Goal: Information Seeking & Learning: Learn about a topic

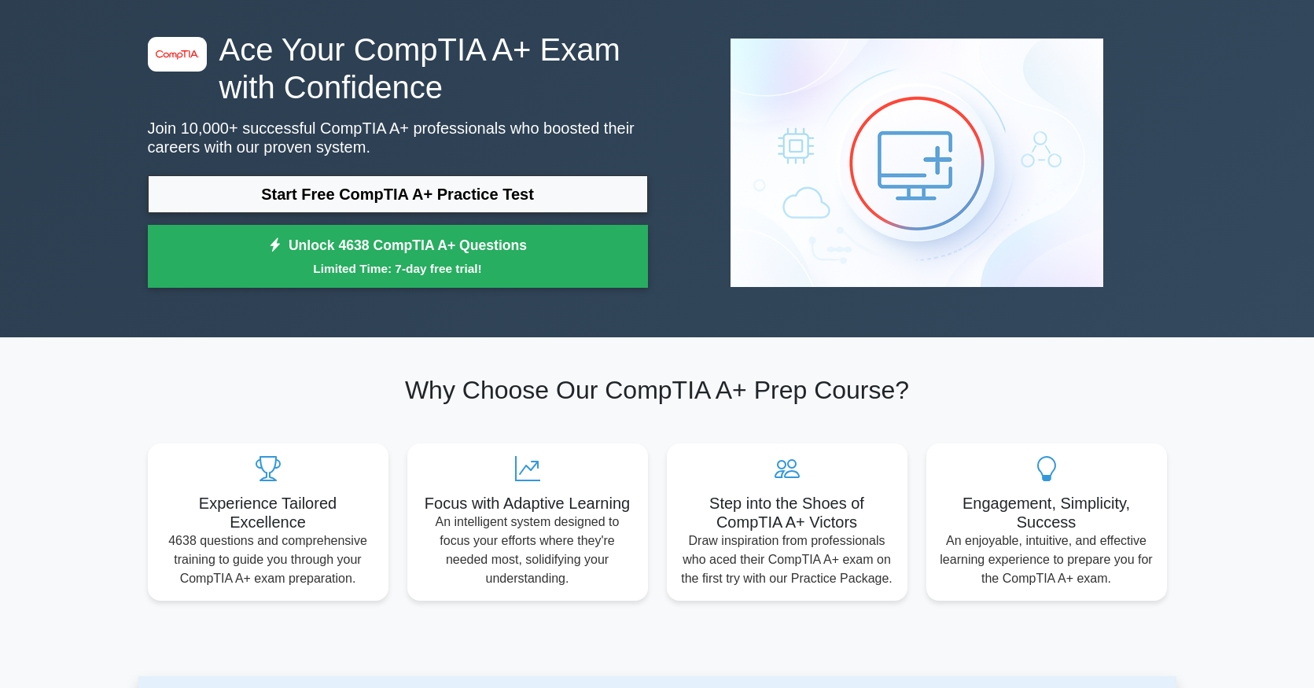
scroll to position [61, 0]
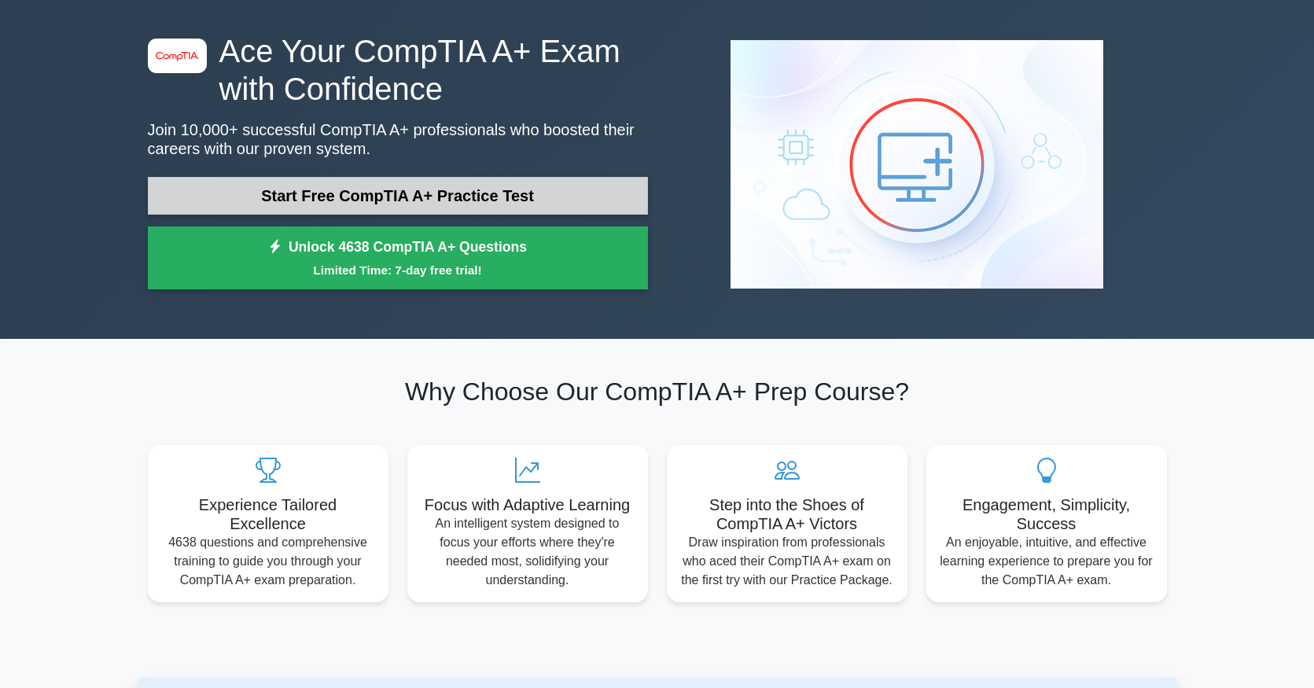
click at [454, 200] on link "Start Free CompTIA A+ Practice Test" at bounding box center [398, 196] width 500 height 38
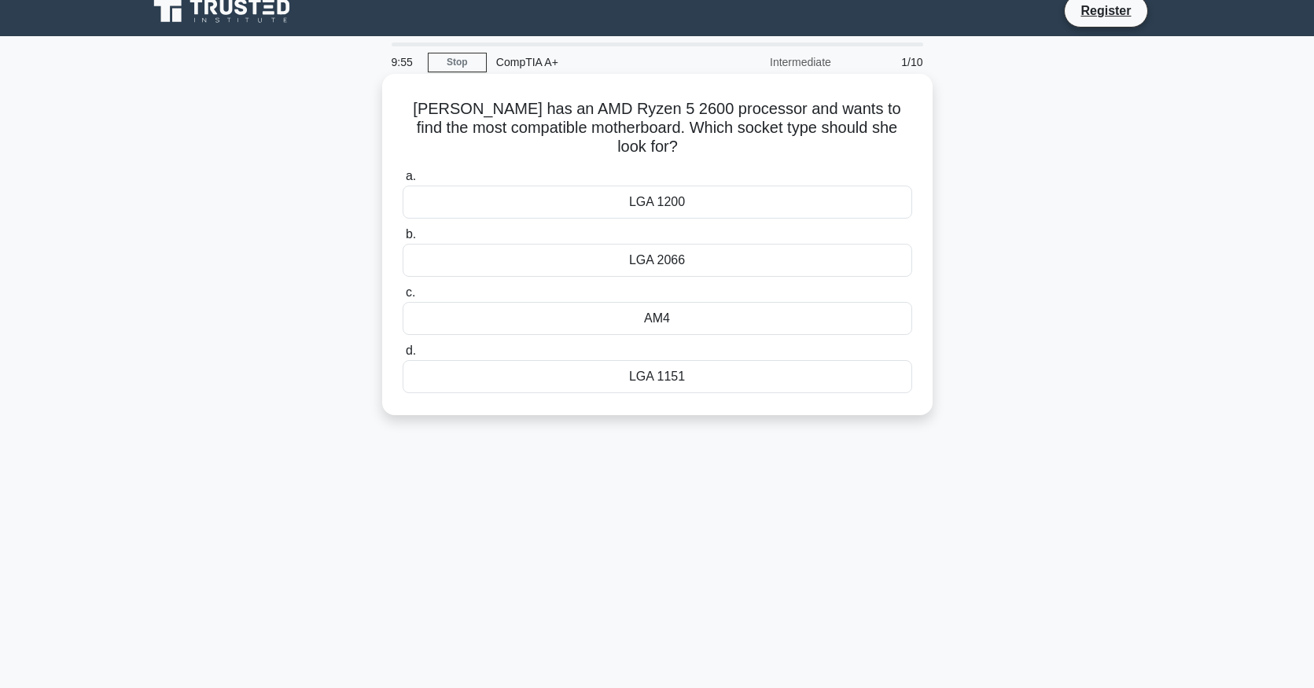
scroll to position [19, 0]
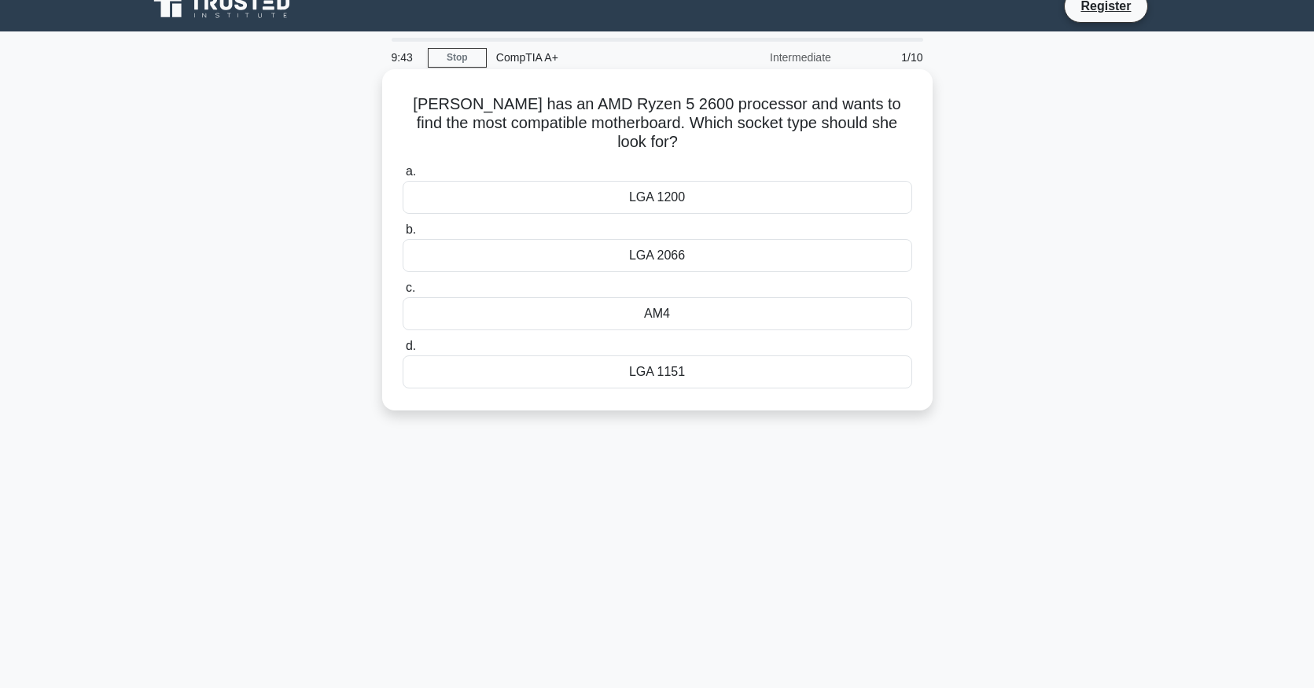
click at [620, 239] on div "LGA 2066" at bounding box center [657, 255] width 509 height 33
click at [403, 235] on input "b. LGA 2066" at bounding box center [403, 230] width 0 height 10
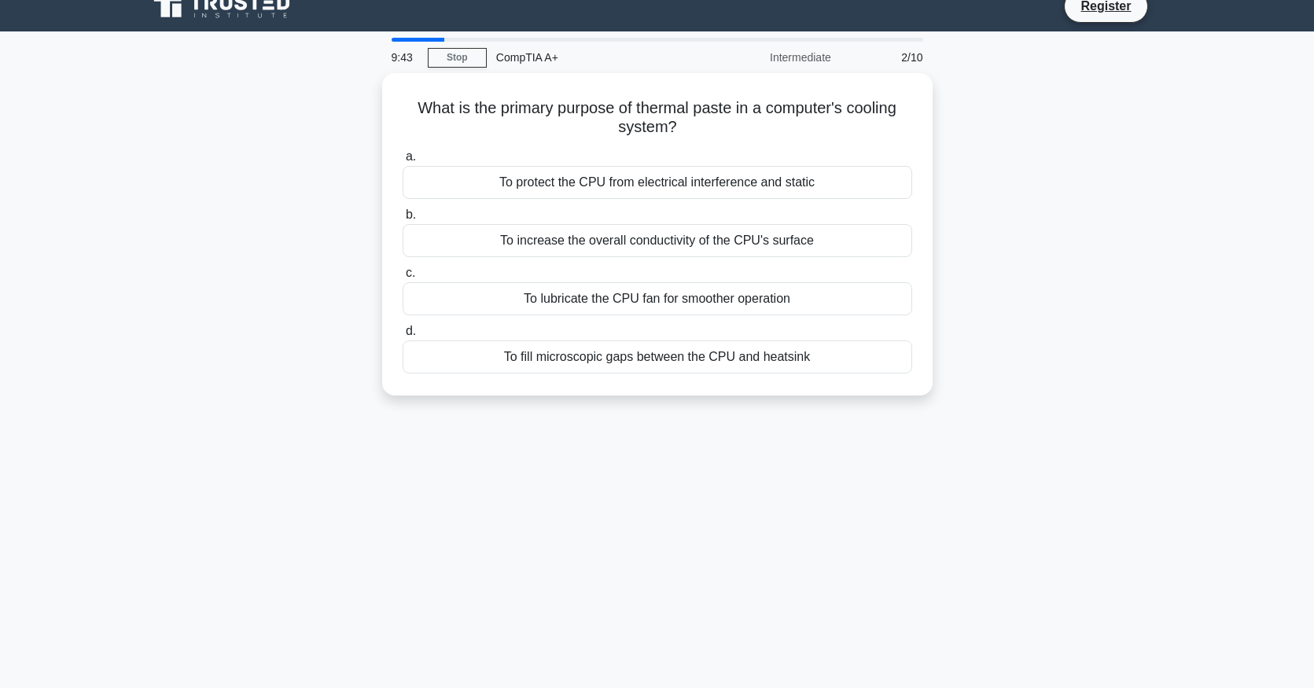
scroll to position [0, 0]
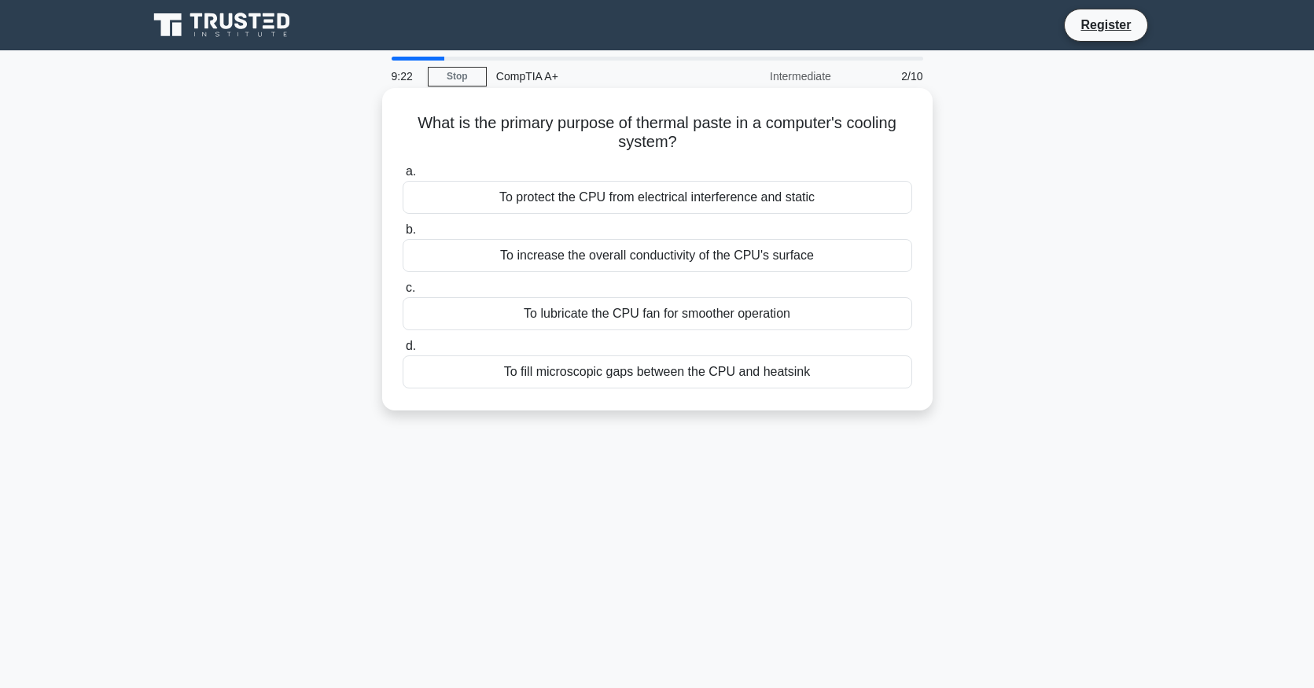
click at [580, 248] on div "To increase the overall conductivity of the CPU's surface" at bounding box center [657, 255] width 509 height 33
click at [403, 235] on input "b. To increase the overall conductivity of the CPU's surface" at bounding box center [403, 230] width 0 height 10
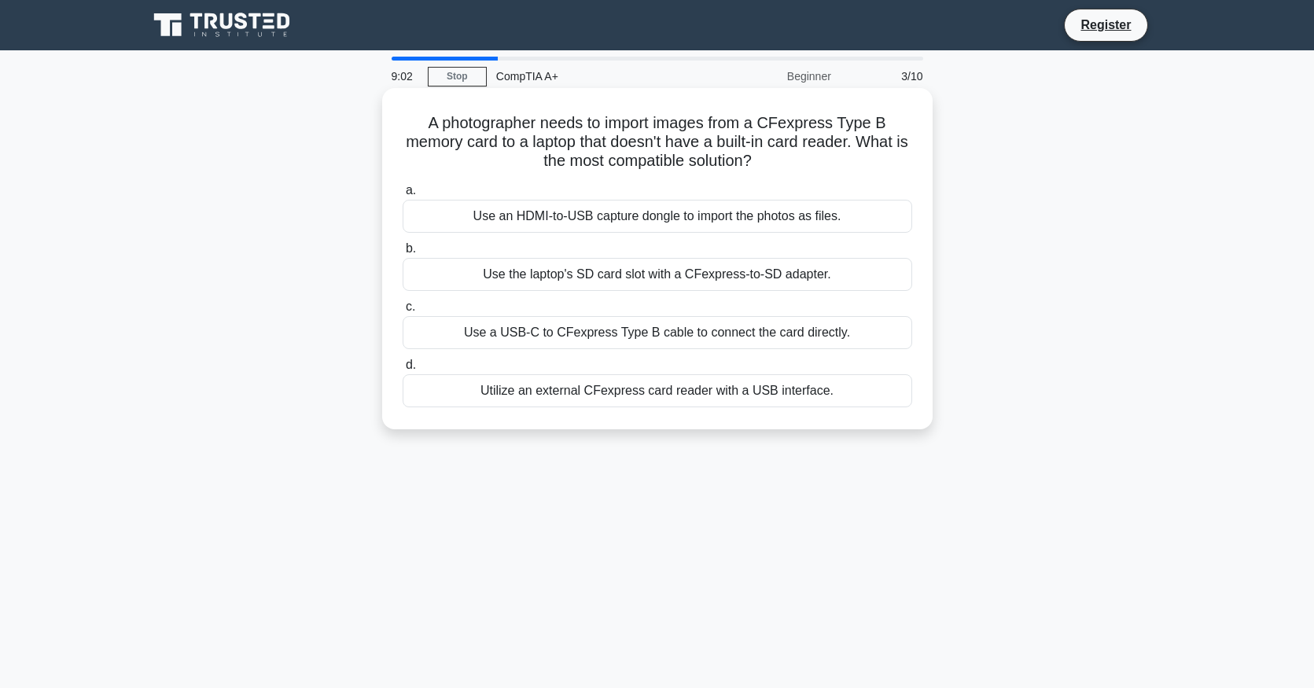
click at [590, 403] on div "Utilize an external CFexpress card reader with a USB interface." at bounding box center [657, 390] width 509 height 33
click at [403, 370] on input "d. Utilize an external CFexpress card reader with a USB interface." at bounding box center [403, 365] width 0 height 10
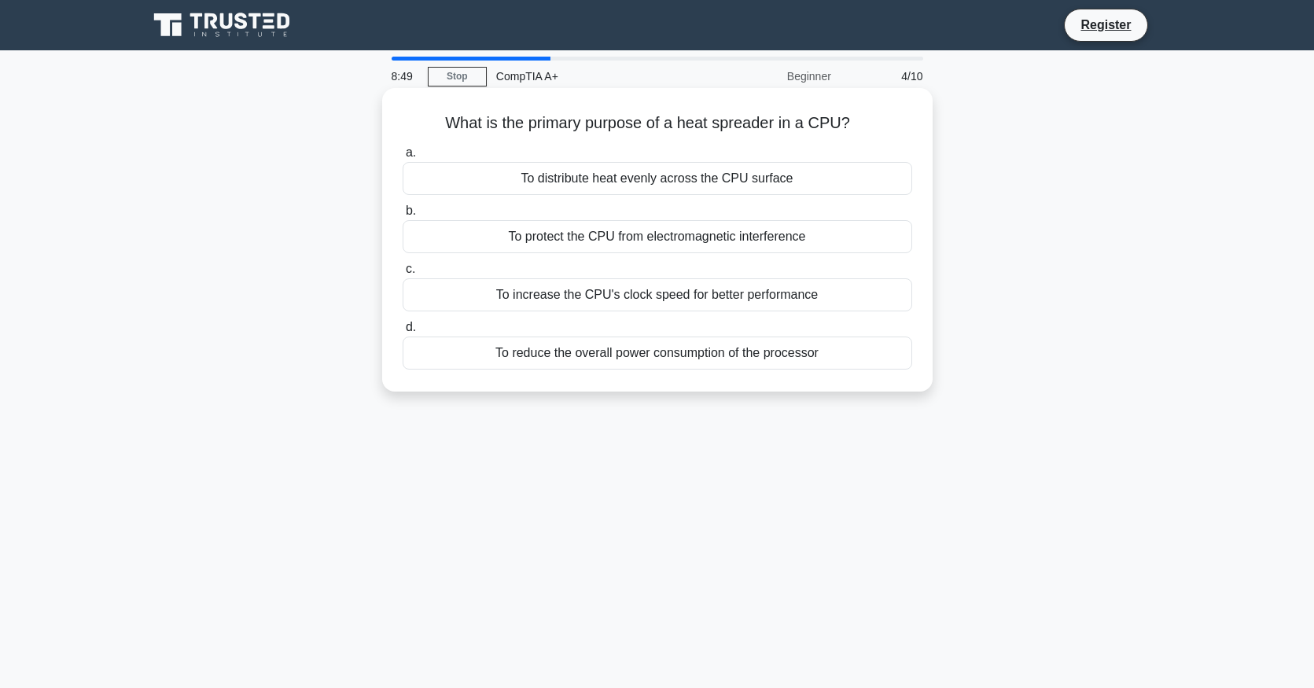
click at [598, 192] on div "To distribute heat evenly across the CPU surface" at bounding box center [657, 178] width 509 height 33
click at [403, 158] on input "a. To distribute heat evenly across the CPU surface" at bounding box center [403, 153] width 0 height 10
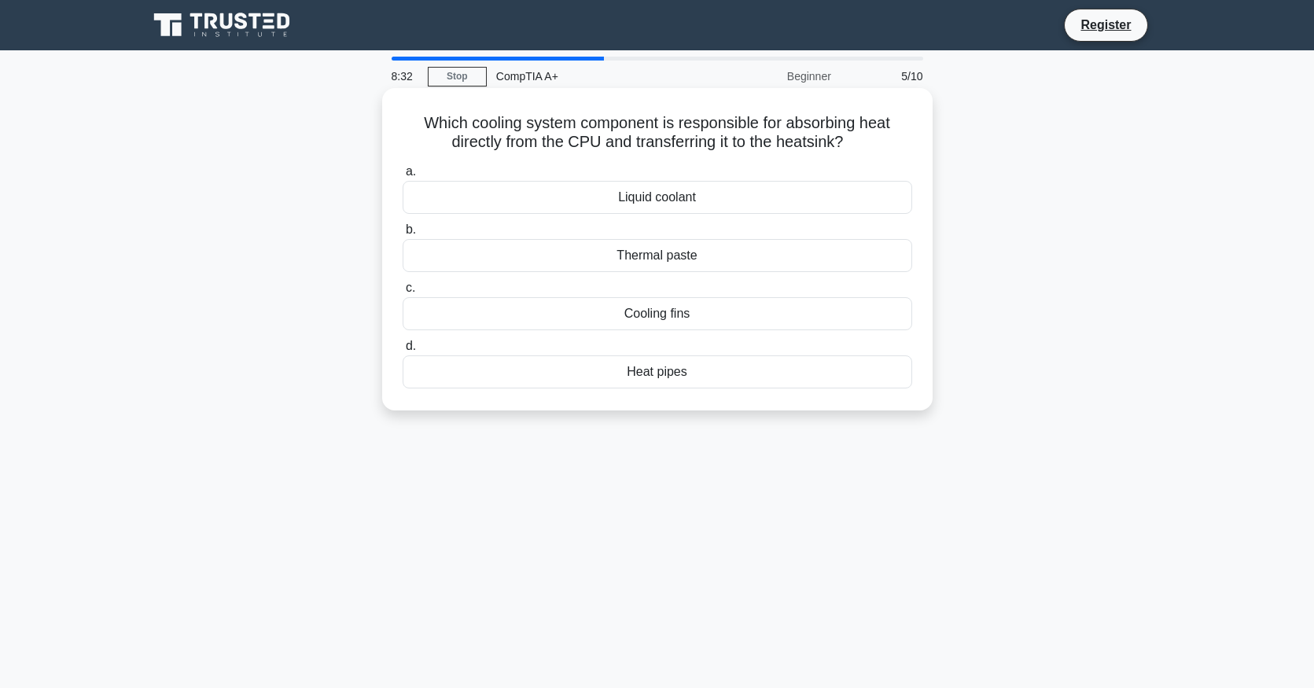
click at [585, 252] on div "Thermal paste" at bounding box center [657, 255] width 509 height 33
click at [403, 235] on input "b. Thermal paste" at bounding box center [403, 230] width 0 height 10
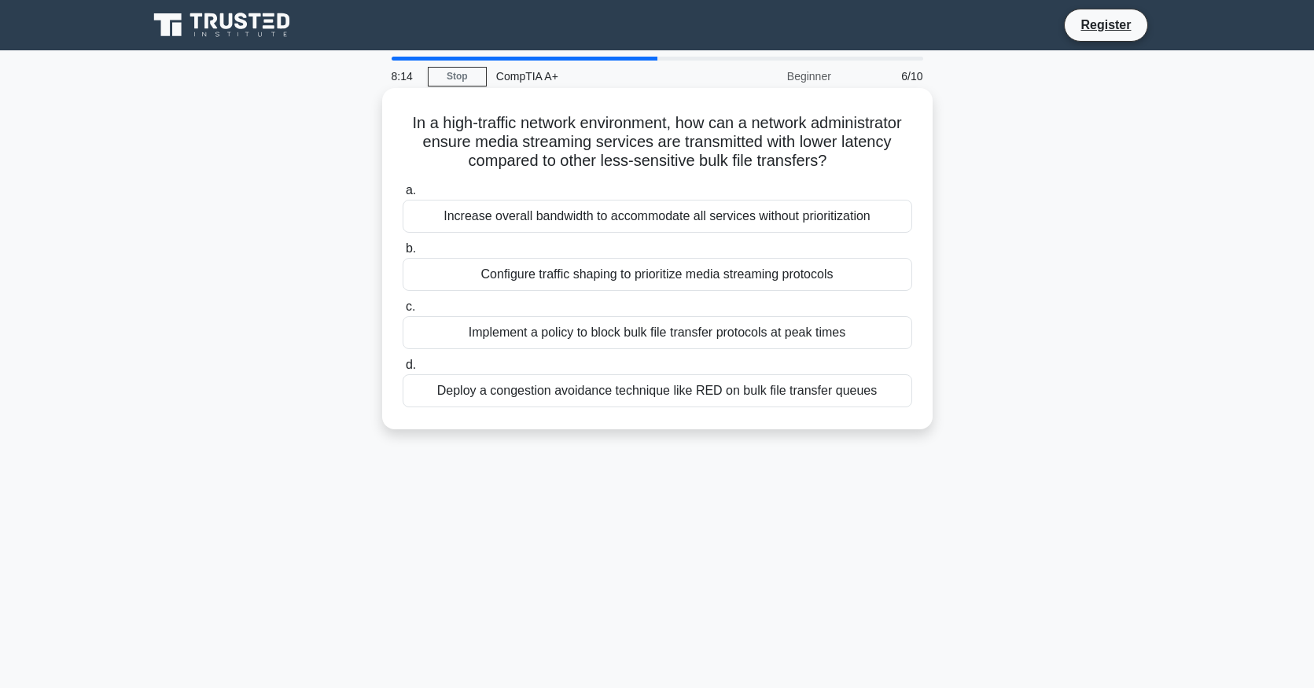
click at [568, 338] on div "Implement a policy to block bulk file transfer protocols at peak times" at bounding box center [657, 332] width 509 height 33
click at [403, 312] on input "c. Implement a policy to block bulk file transfer protocols at peak times" at bounding box center [403, 307] width 0 height 10
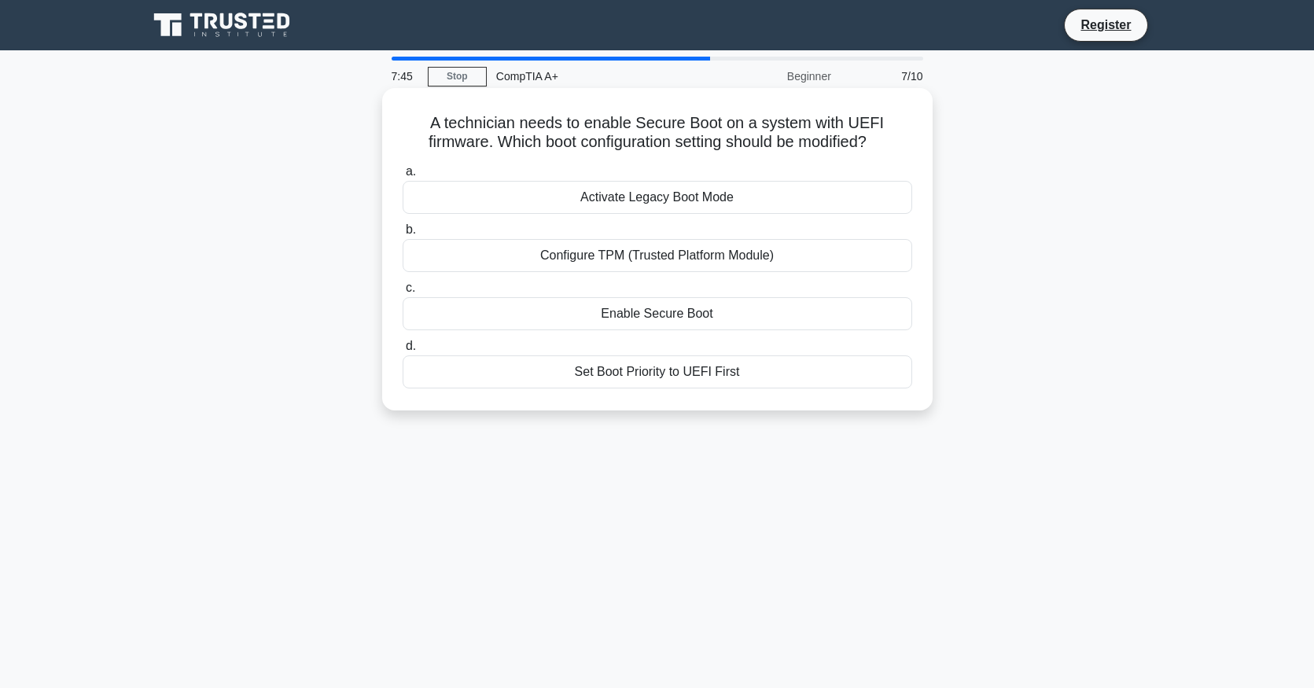
click at [629, 200] on div "Activate Legacy Boot Mode" at bounding box center [657, 197] width 509 height 33
click at [403, 177] on input "a. Activate Legacy Boot Mode" at bounding box center [403, 172] width 0 height 10
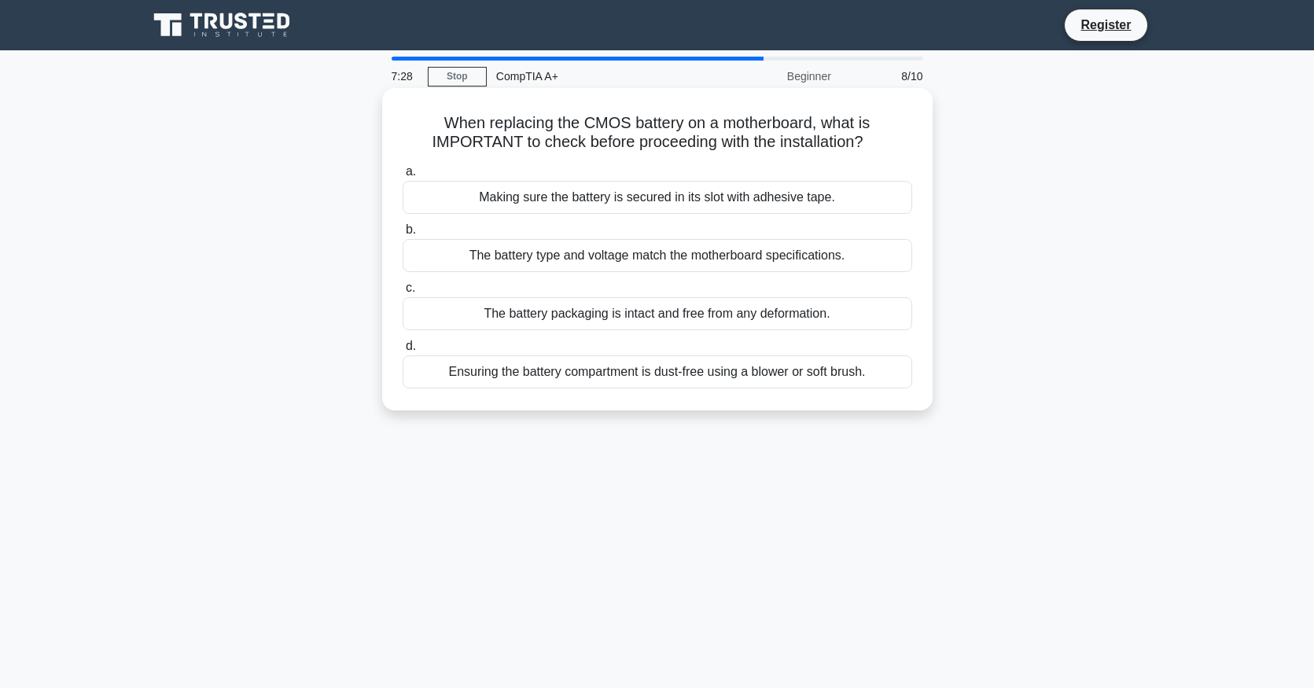
click at [568, 369] on div "Ensuring the battery compartment is dust-free using a blower or soft brush." at bounding box center [657, 371] width 509 height 33
click at [403, 351] on input "d. Ensuring the battery compartment is dust-free using a blower or soft brush." at bounding box center [403, 346] width 0 height 10
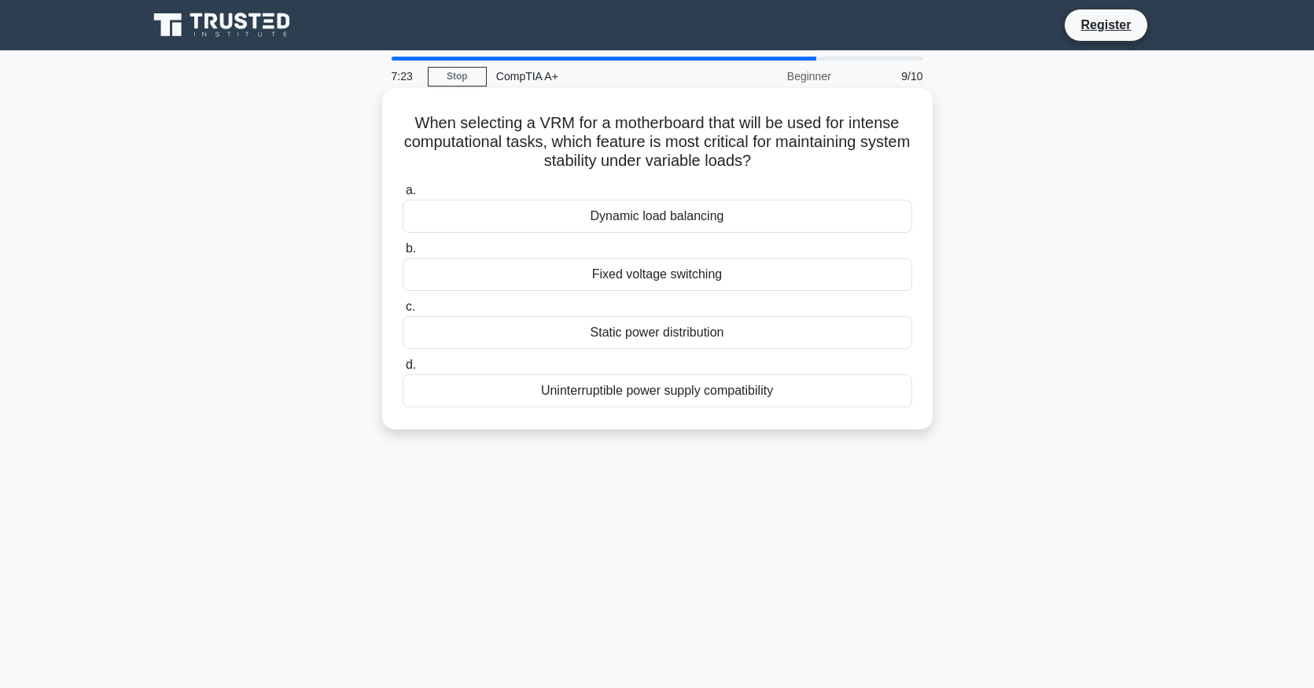
click at [590, 264] on div "Fixed voltage switching" at bounding box center [657, 274] width 509 height 33
click at [403, 254] on input "b. Fixed voltage switching" at bounding box center [403, 249] width 0 height 10
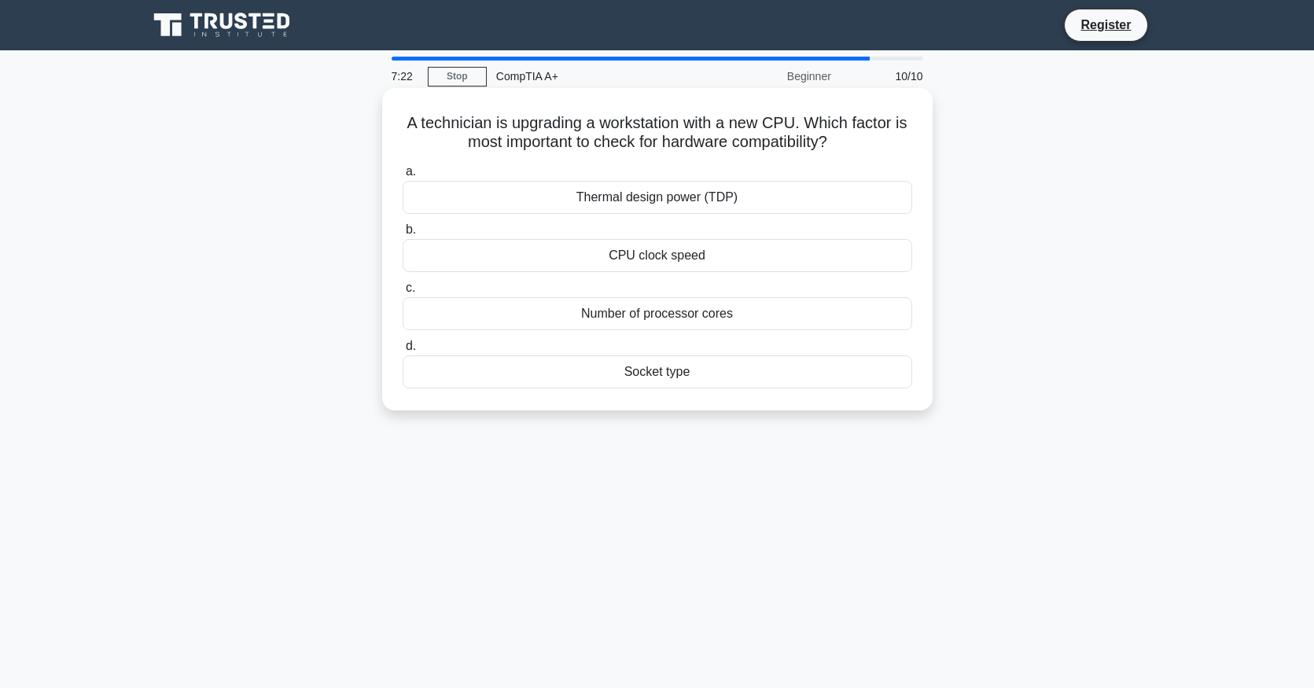
click at [595, 244] on div "CPU clock speed" at bounding box center [657, 255] width 509 height 33
click at [403, 235] on input "b. CPU clock speed" at bounding box center [403, 230] width 0 height 10
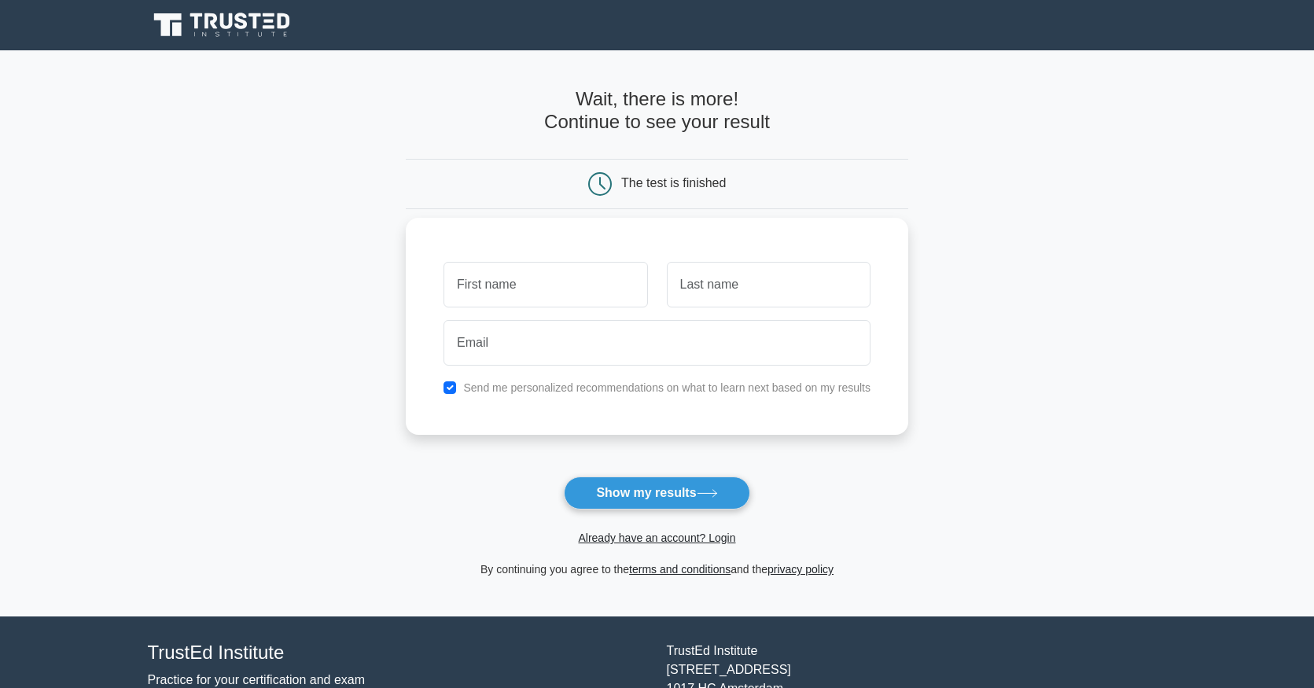
click at [573, 272] on input "text" at bounding box center [545, 285] width 204 height 46
type input "sadia"
type input "tajree"
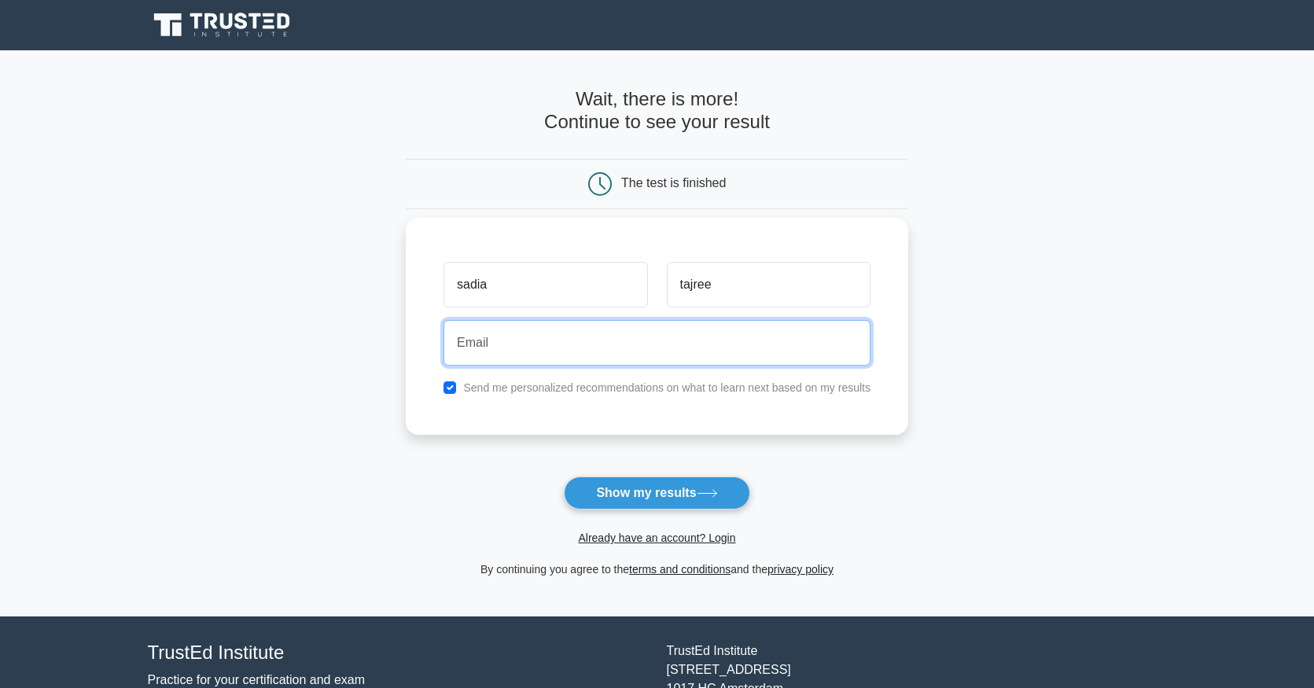
type input "sadia.tajree@gmail.com"
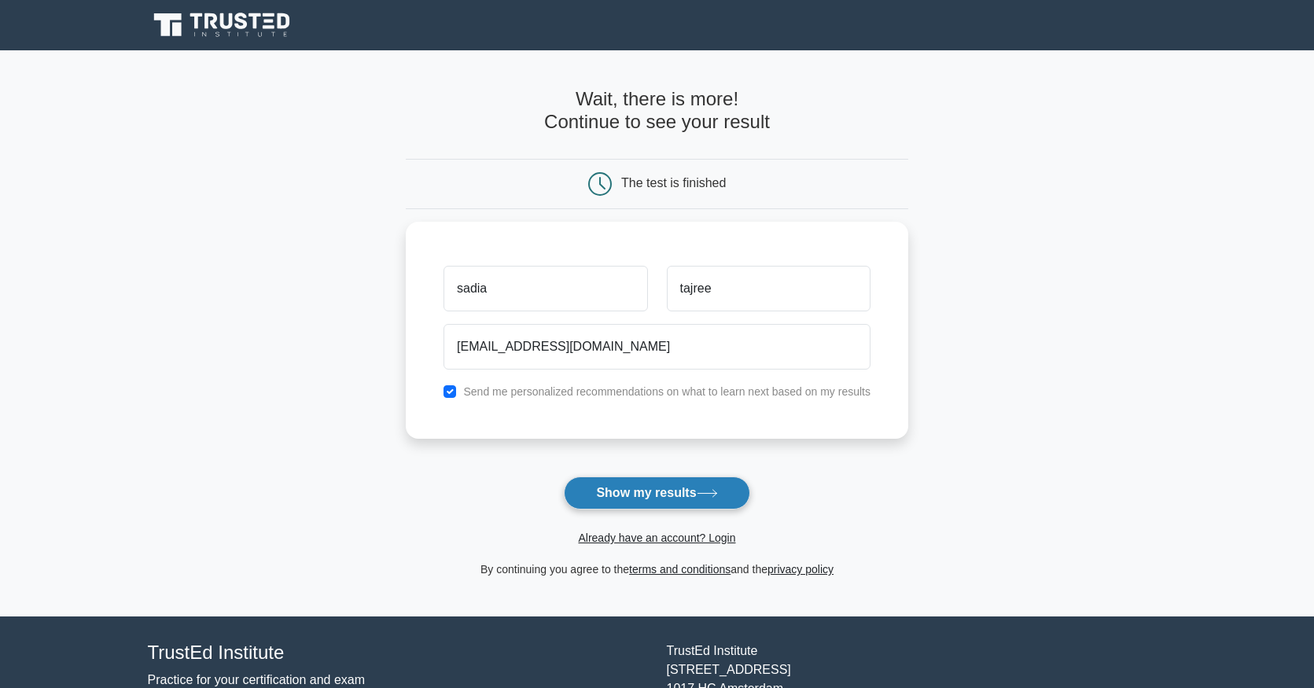
click at [608, 499] on button "Show my results" at bounding box center [657, 492] width 186 height 33
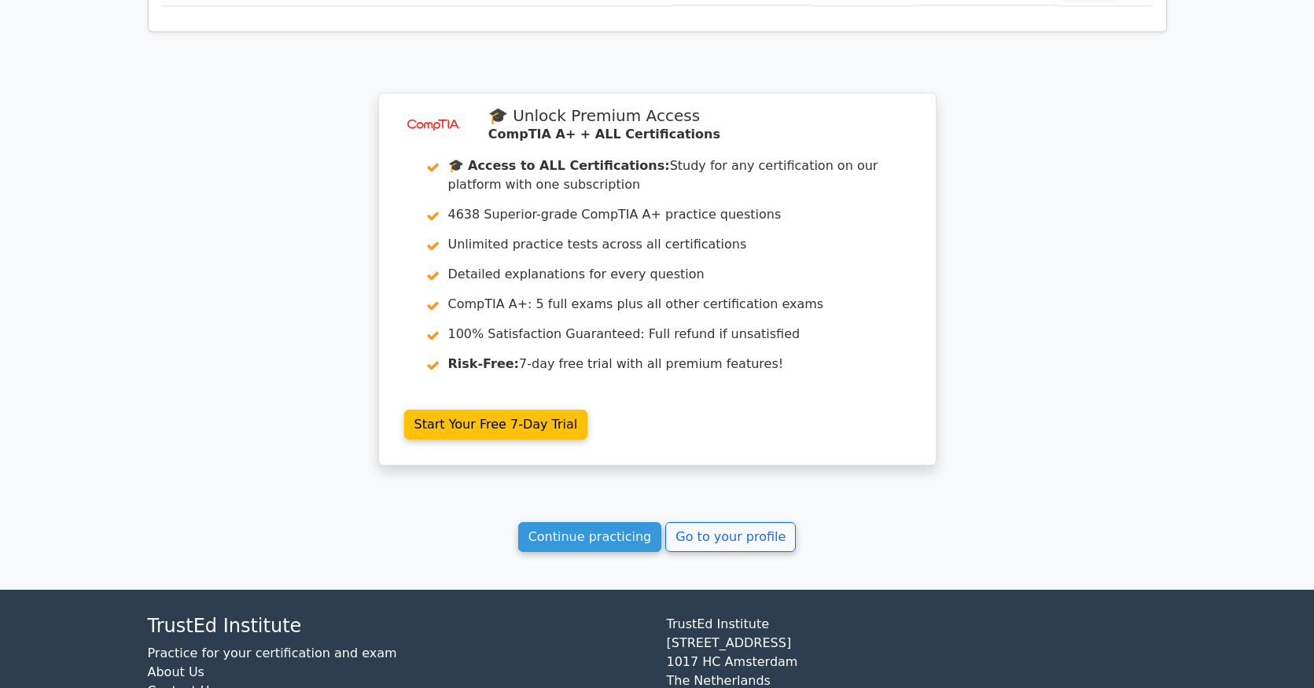
scroll to position [2257, 0]
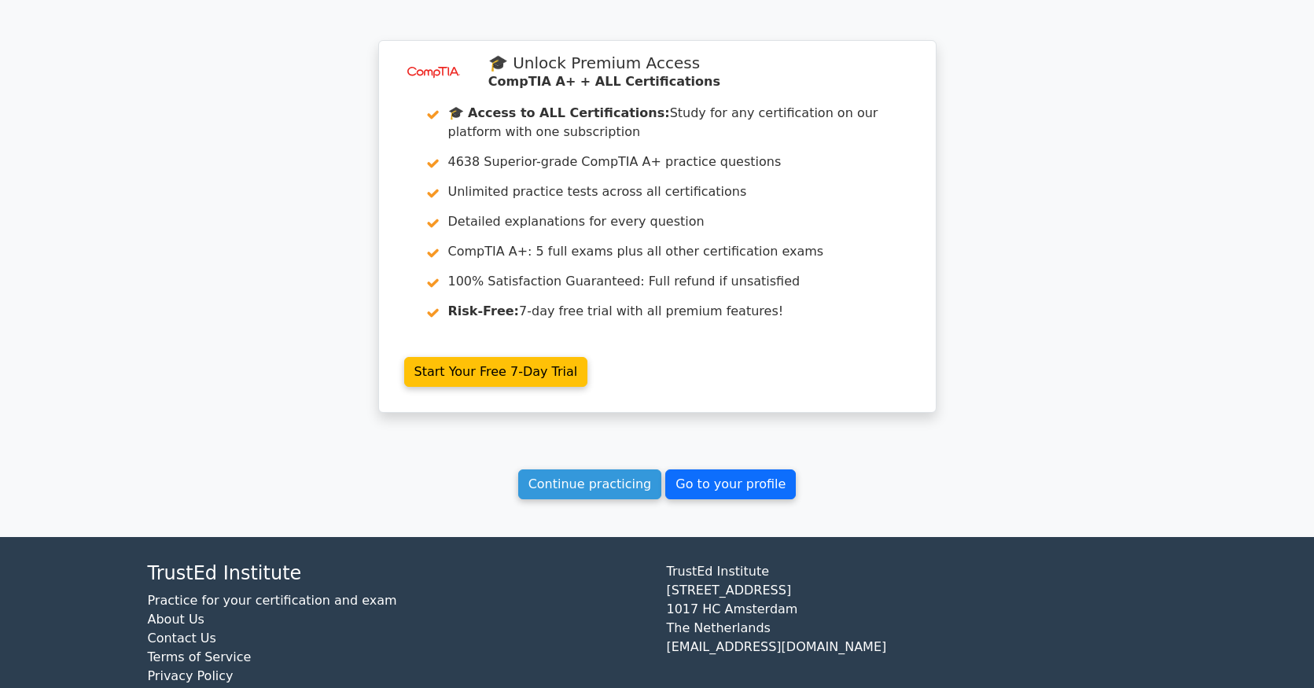
click at [693, 469] on link "Go to your profile" at bounding box center [730, 484] width 131 height 30
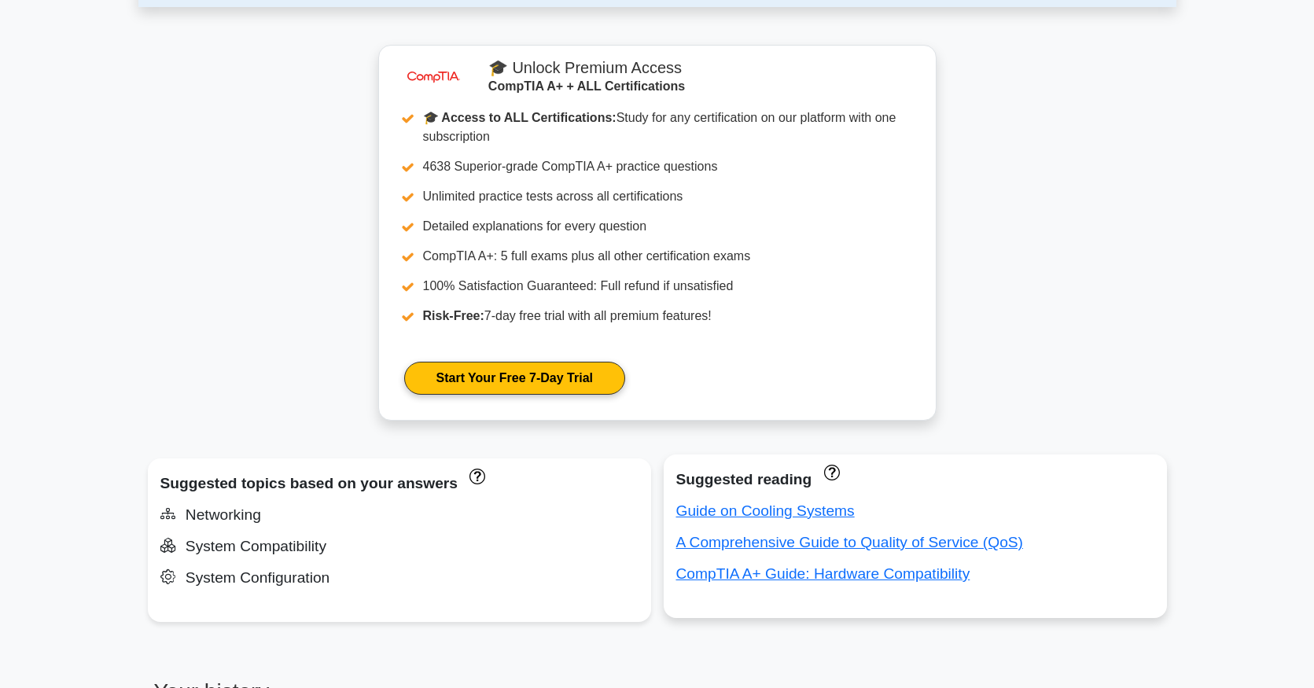
scroll to position [686, 0]
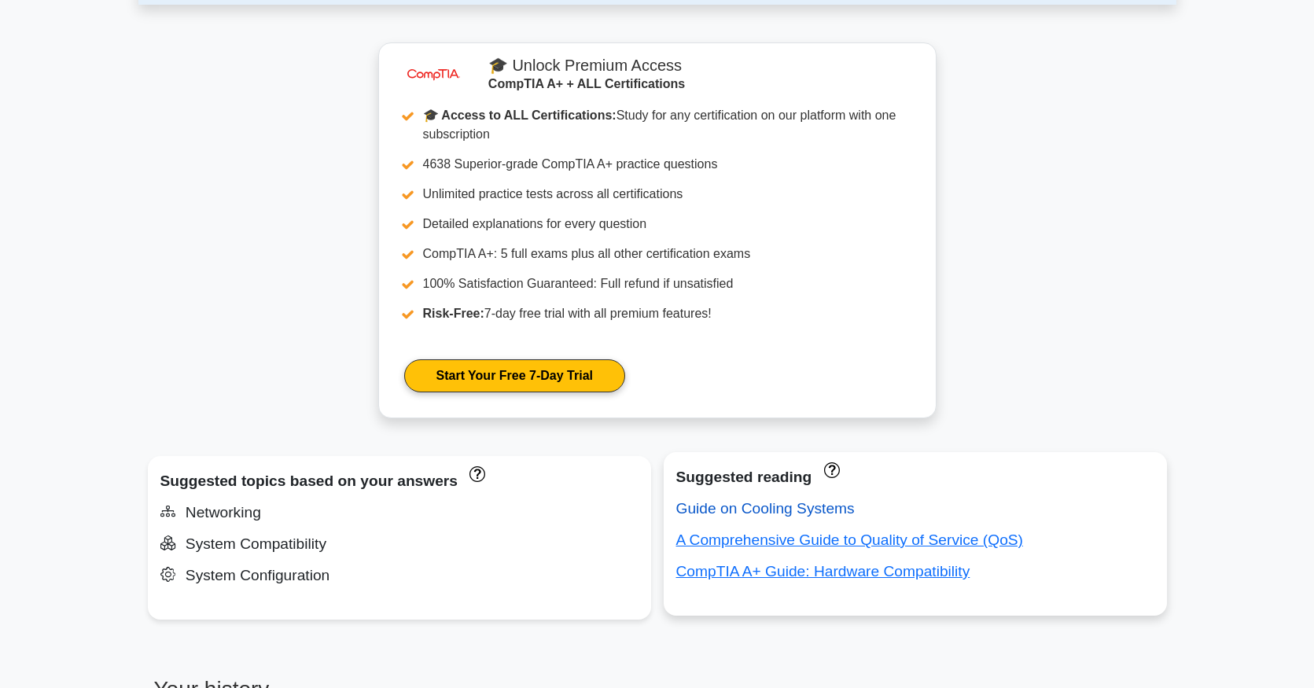
click at [756, 512] on link "Guide on Cooling Systems" at bounding box center [765, 508] width 178 height 17
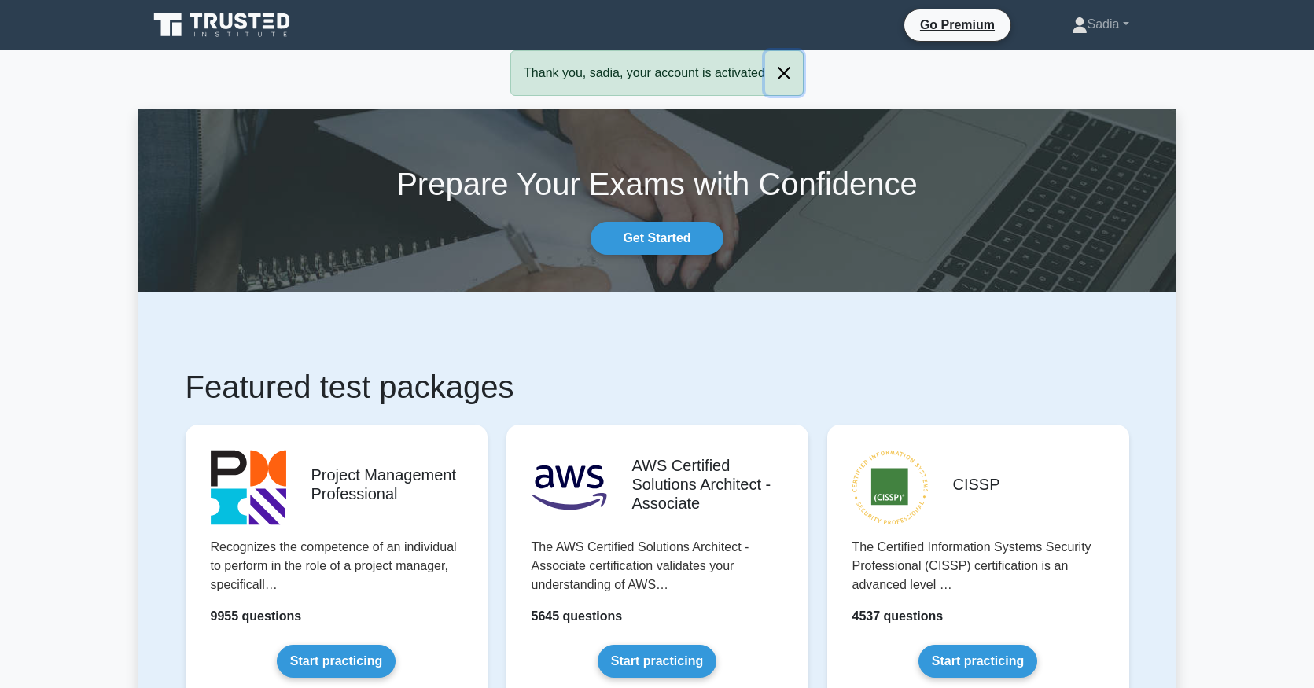
click at [784, 75] on button "Close" at bounding box center [784, 73] width 38 height 44
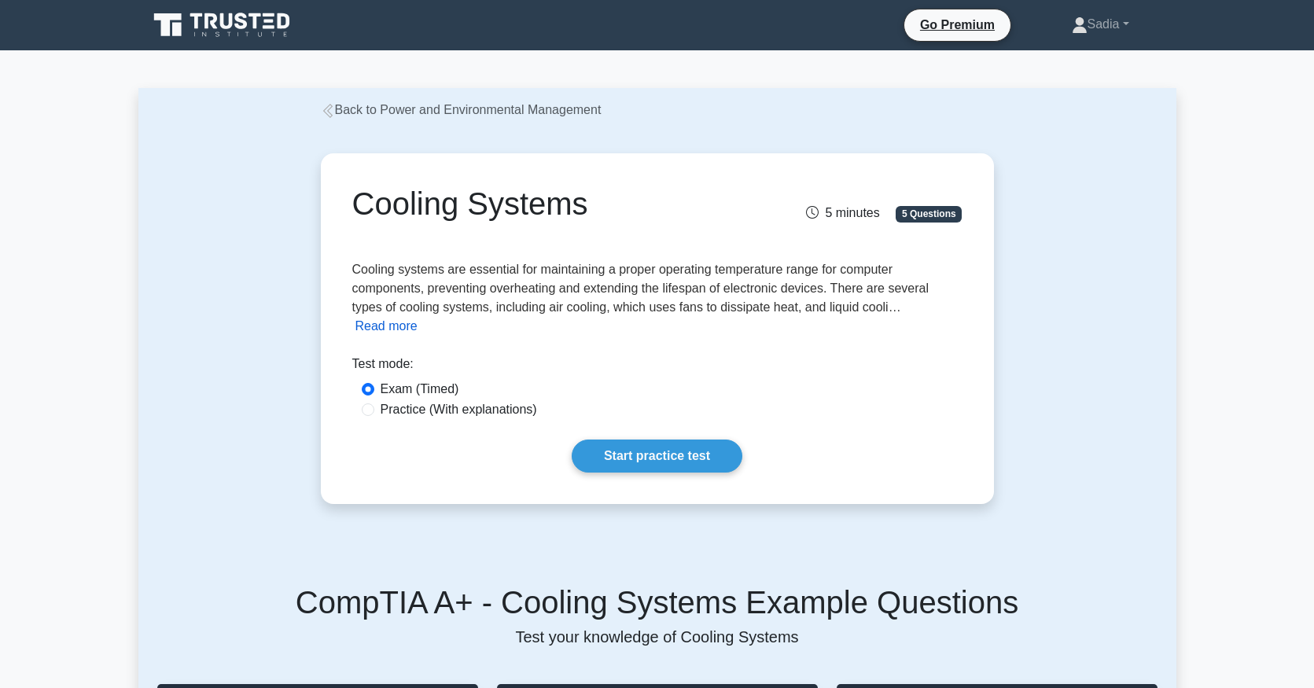
click at [417, 317] on button "Read more" at bounding box center [386, 326] width 62 height 19
